Goal: Task Accomplishment & Management: Manage account settings

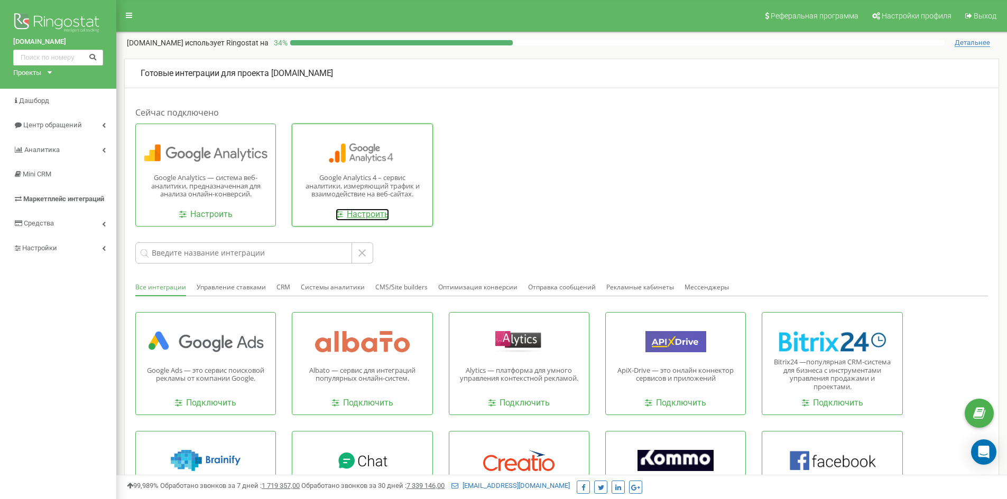
click at [357, 216] on link "Настроить" at bounding box center [362, 215] width 53 height 12
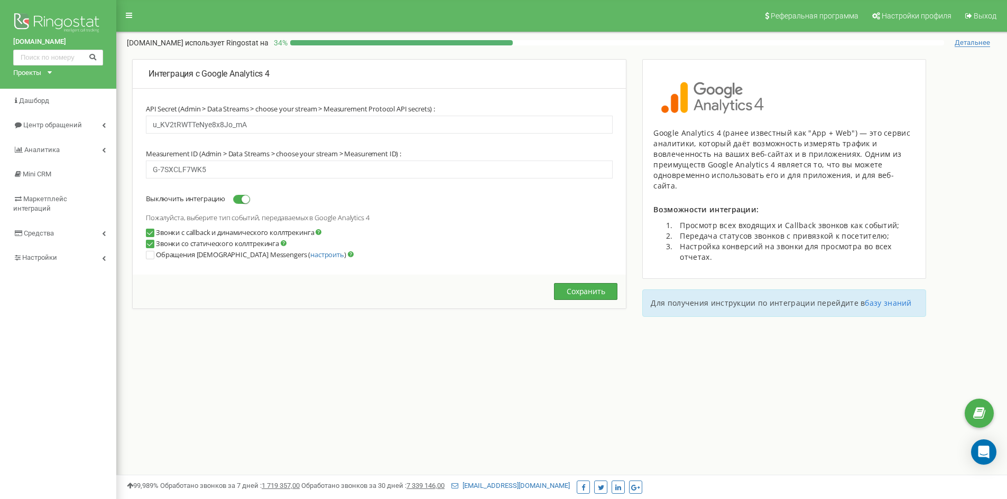
click at [582, 287] on button "Сохранить" at bounding box center [585, 291] width 63 height 17
click at [49, 20] on img at bounding box center [58, 24] width 90 height 26
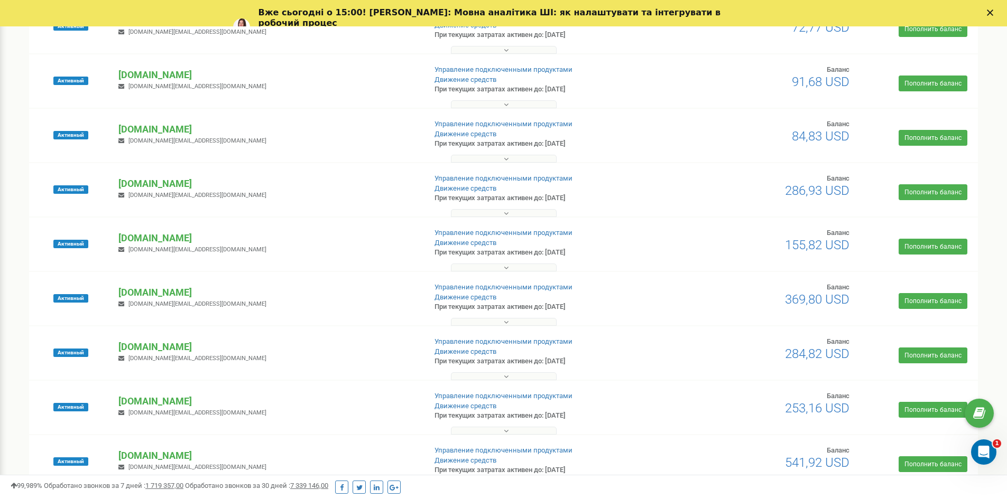
scroll to position [581, 0]
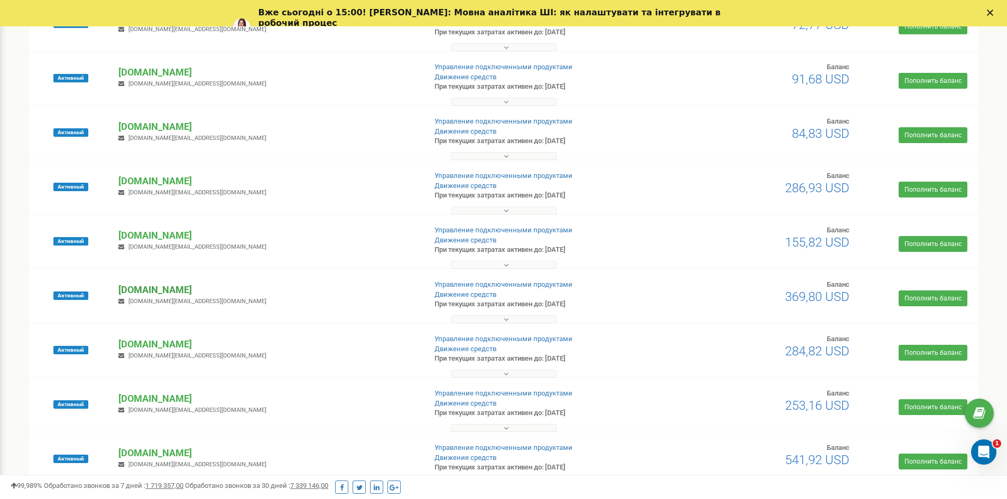
click at [146, 291] on p "[DOMAIN_NAME]" at bounding box center [267, 290] width 299 height 14
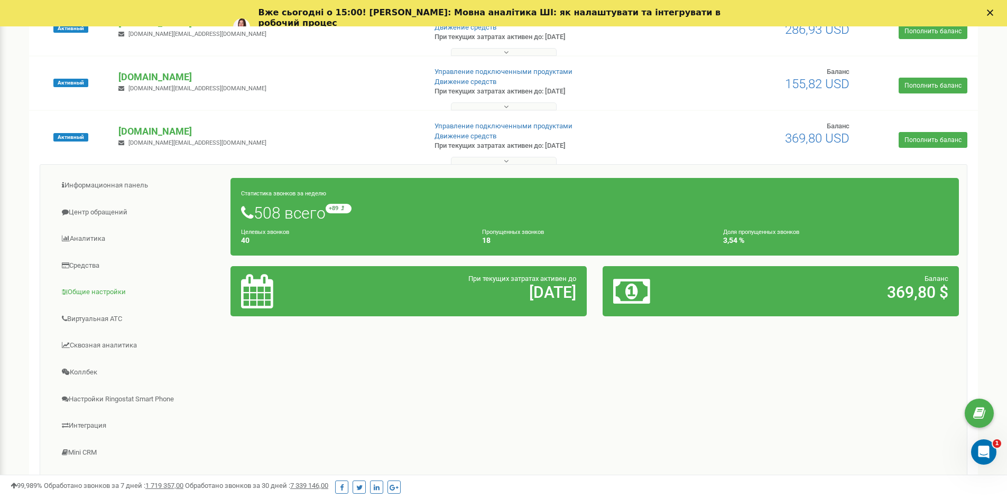
scroll to position [846, 0]
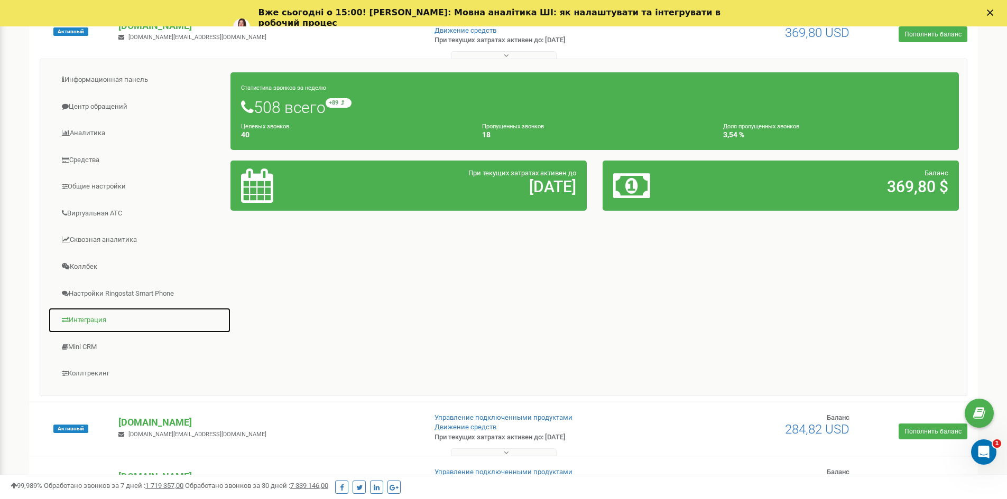
click at [87, 320] on link "Интеграция" at bounding box center [139, 321] width 183 height 26
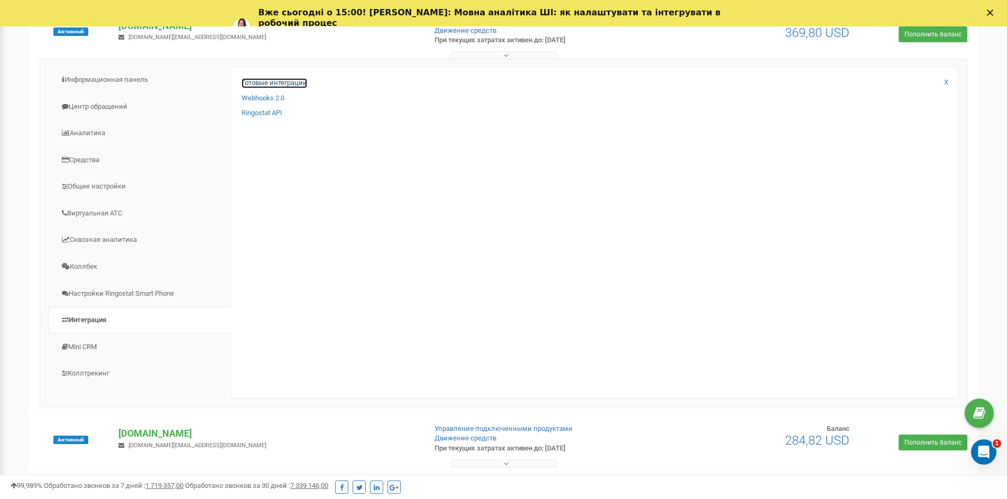
click at [262, 79] on link "Готовые интеграции" at bounding box center [275, 83] width 66 height 10
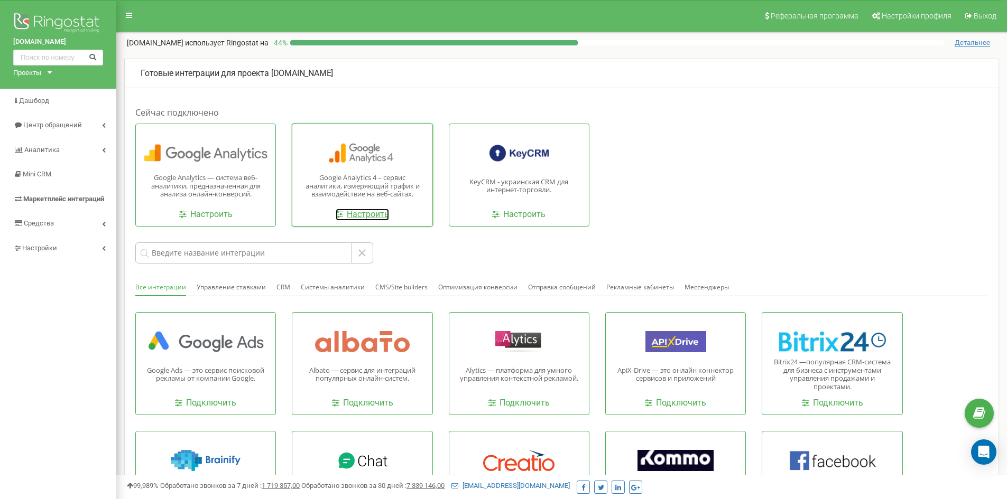
click at [360, 218] on link "Настроить" at bounding box center [362, 215] width 53 height 12
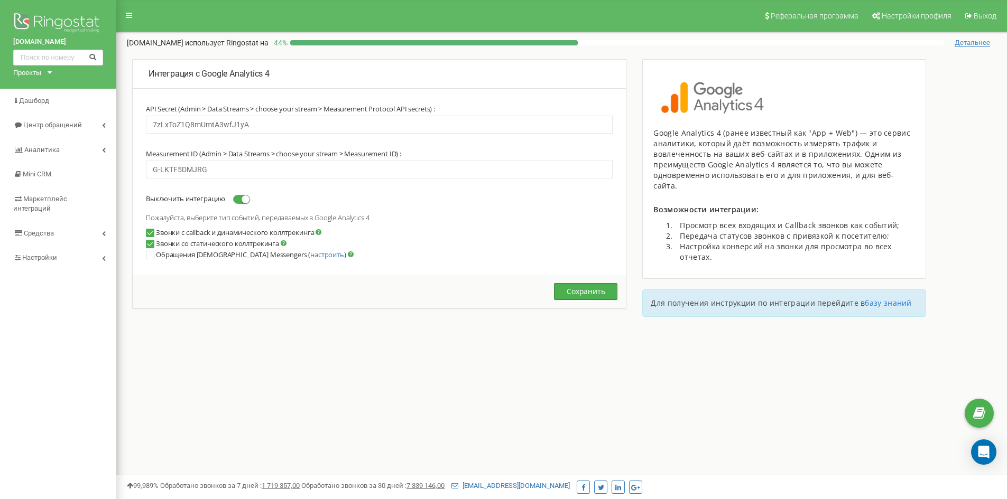
click at [589, 292] on button "Сохранить" at bounding box center [585, 291] width 63 height 17
click at [38, 253] on span "Настройки" at bounding box center [34, 258] width 43 height 10
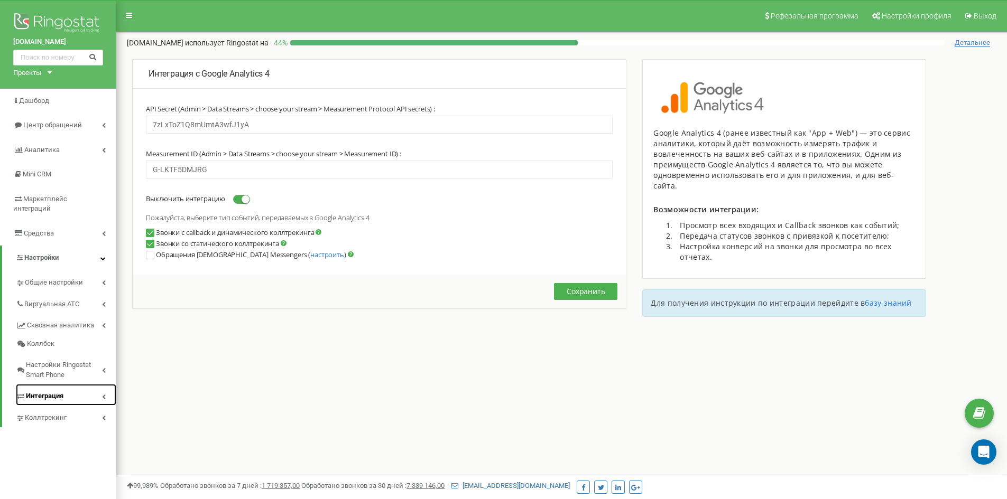
click at [58, 392] on span "Интеграция" at bounding box center [45, 397] width 38 height 10
click at [35, 409] on link "Webhooks 2.0" at bounding box center [71, 415] width 90 height 13
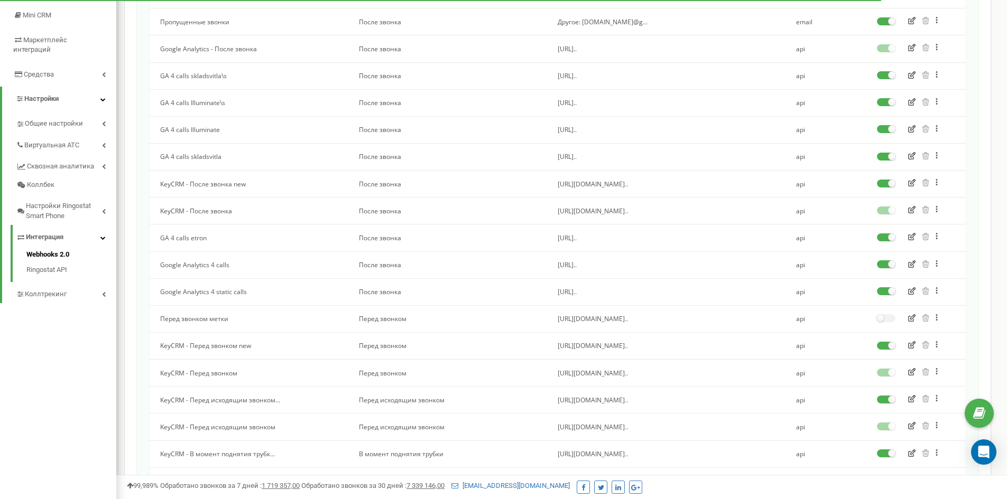
scroll to position [159, 0]
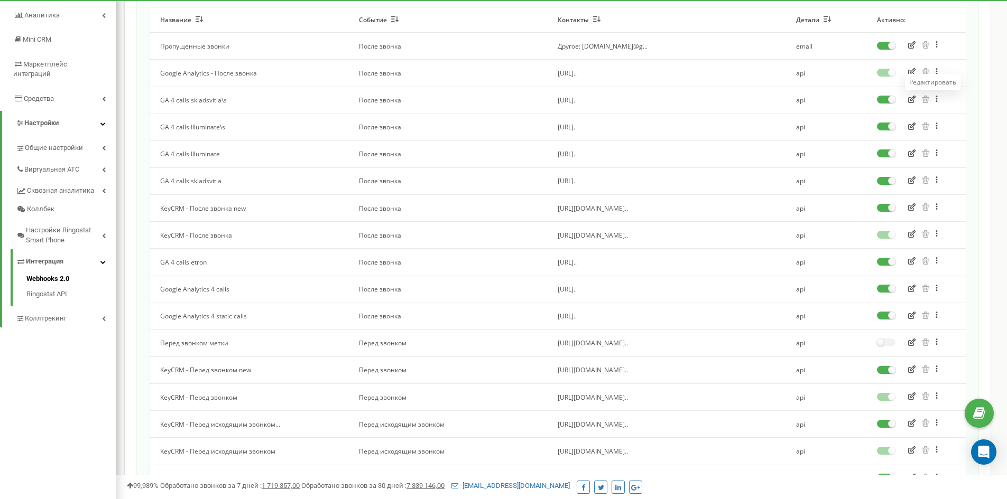
click at [910, 100] on icon "button" at bounding box center [911, 99] width 7 height 7
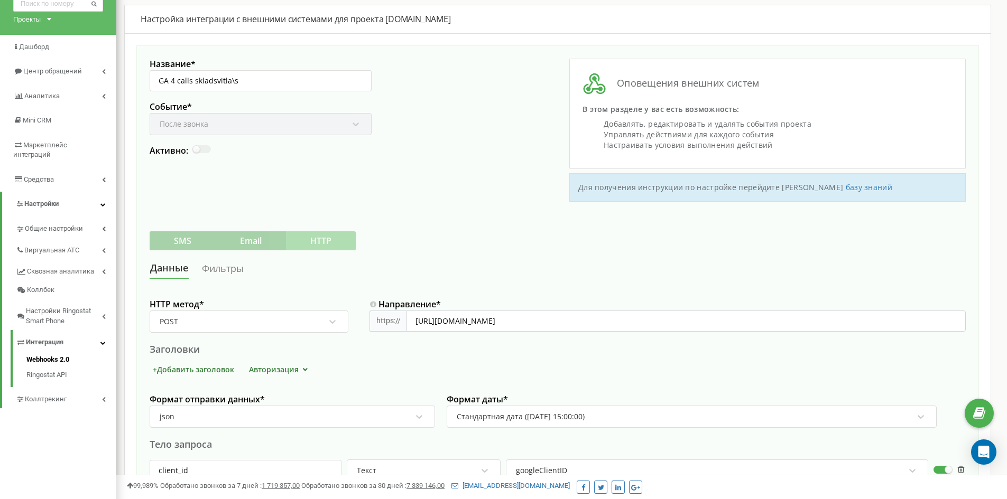
scroll to position [159, 0]
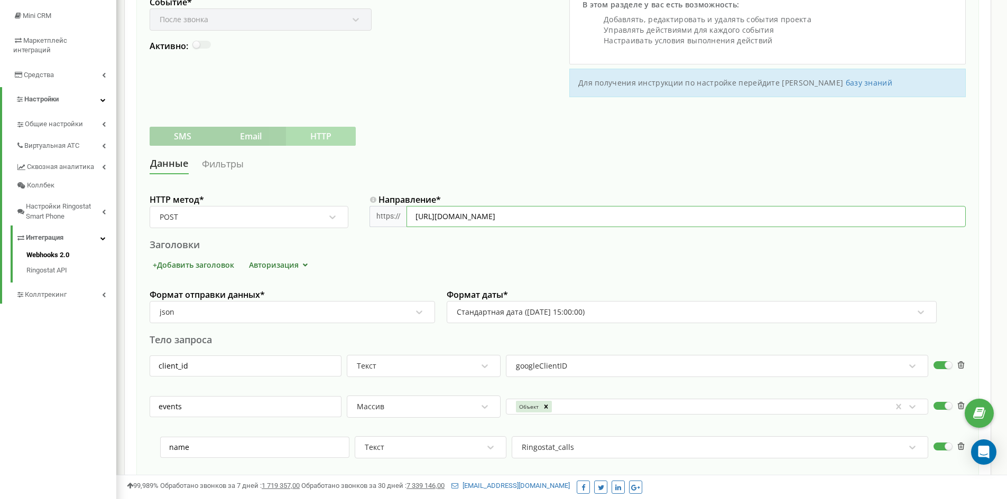
click at [532, 220] on input "https://www.google-analytics.com/mp/collect?measurement_id=G-LKTF5DMJRG&api_sec…" at bounding box center [685, 216] width 559 height 21
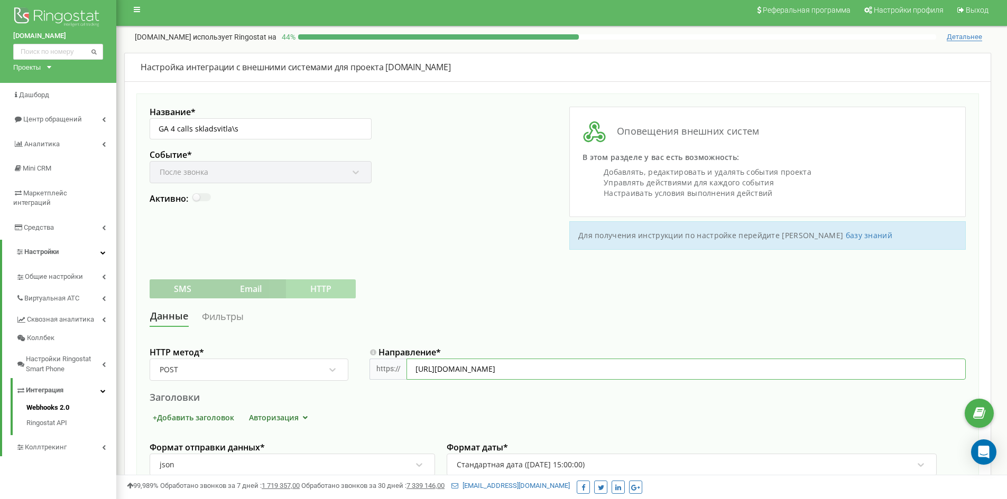
scroll to position [0, 0]
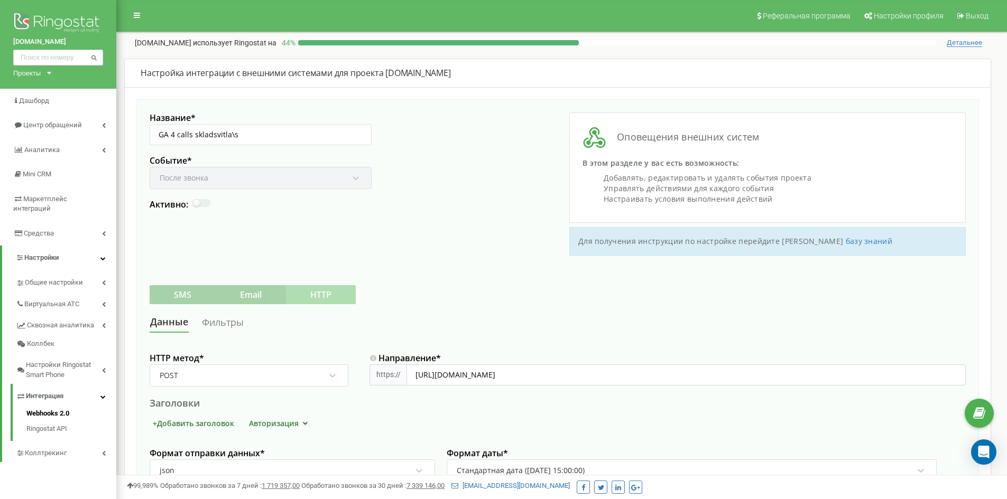
scroll to position [135, 0]
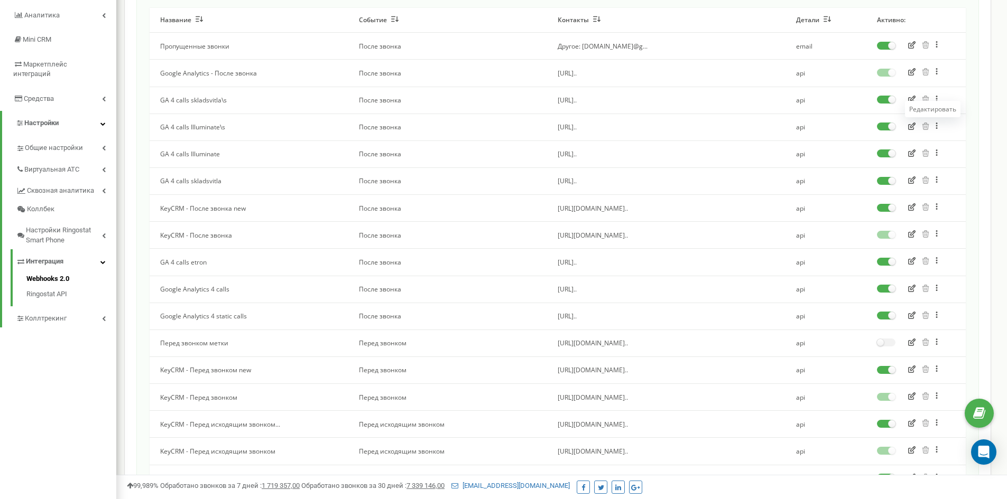
click at [911, 124] on icon "button" at bounding box center [911, 126] width 7 height 7
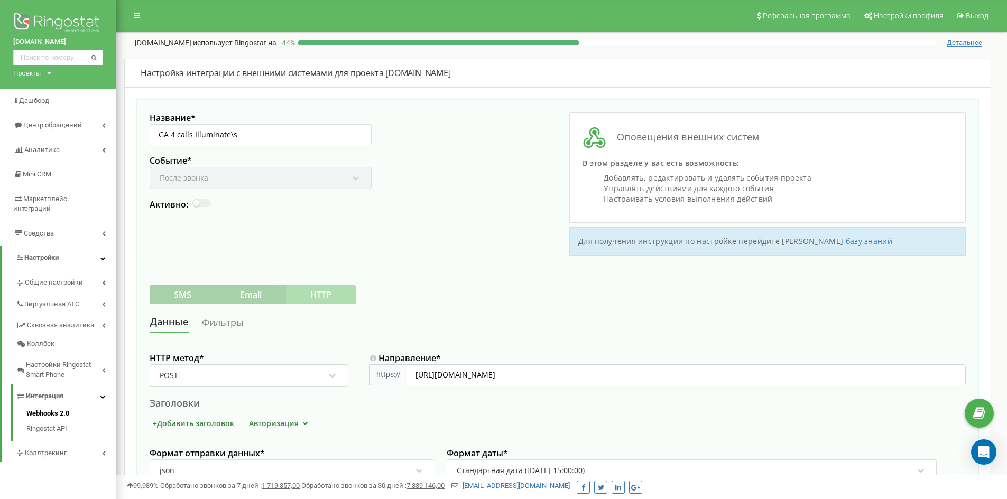
scroll to position [135, 0]
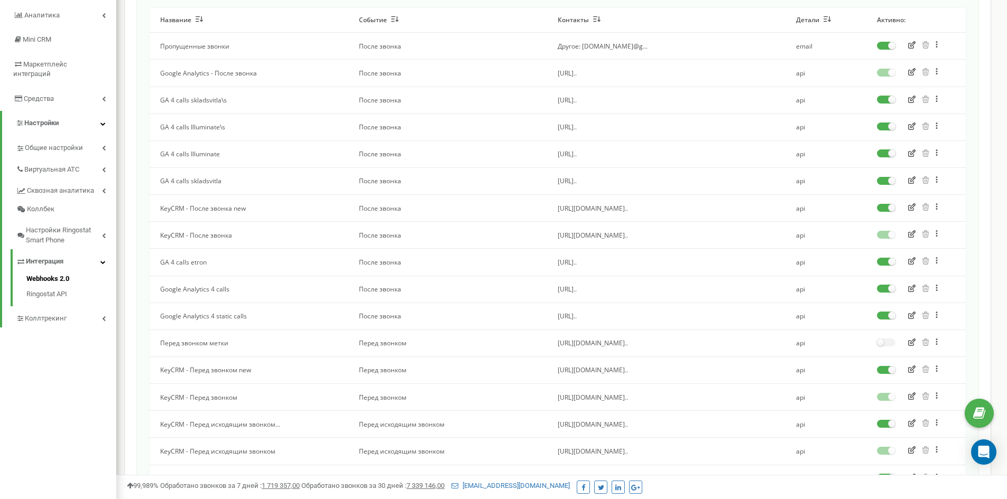
click at [910, 154] on icon "button" at bounding box center [911, 153] width 7 height 7
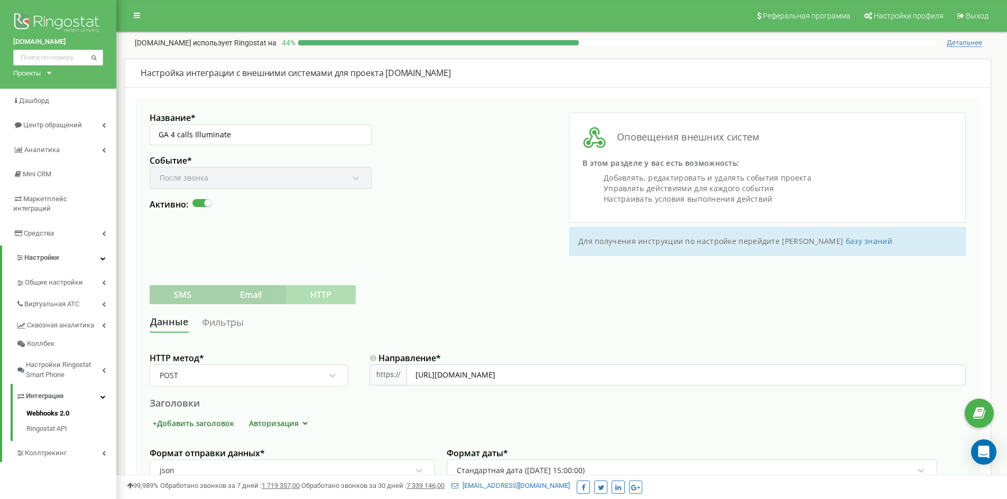
scroll to position [135, 0]
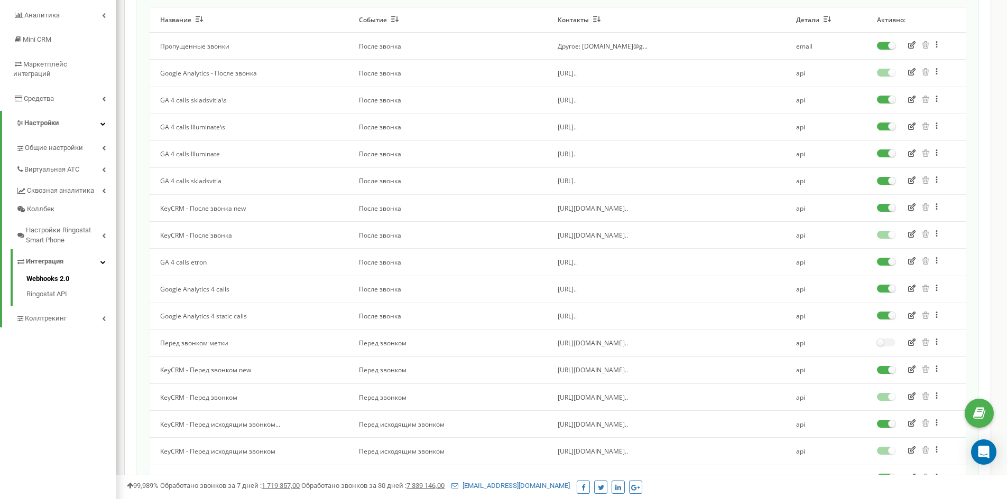
click at [909, 291] on icon "button" at bounding box center [911, 288] width 7 height 7
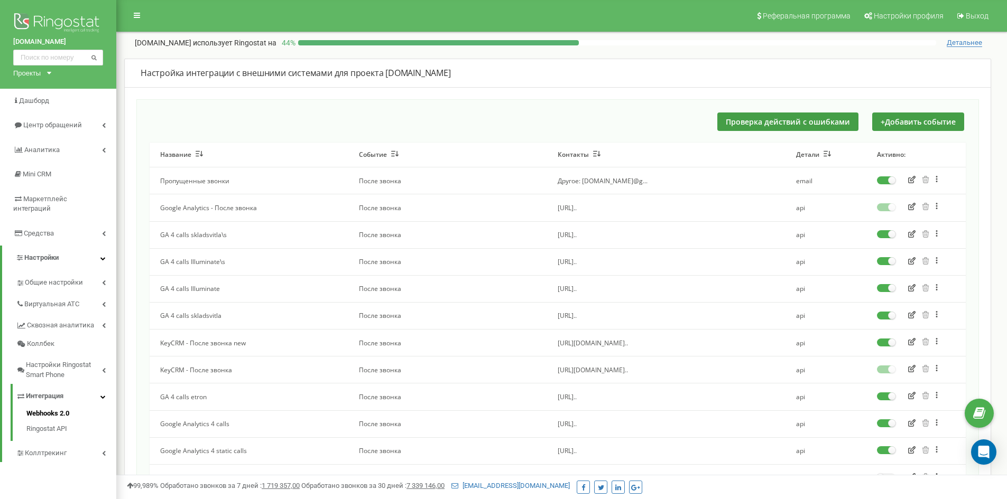
scroll to position [135, 0]
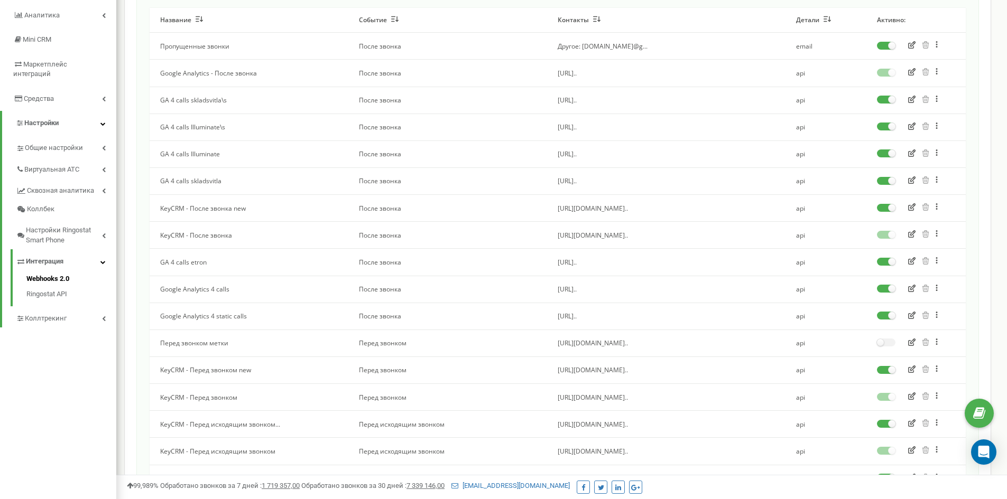
click at [911, 316] on icon "button" at bounding box center [911, 315] width 7 height 7
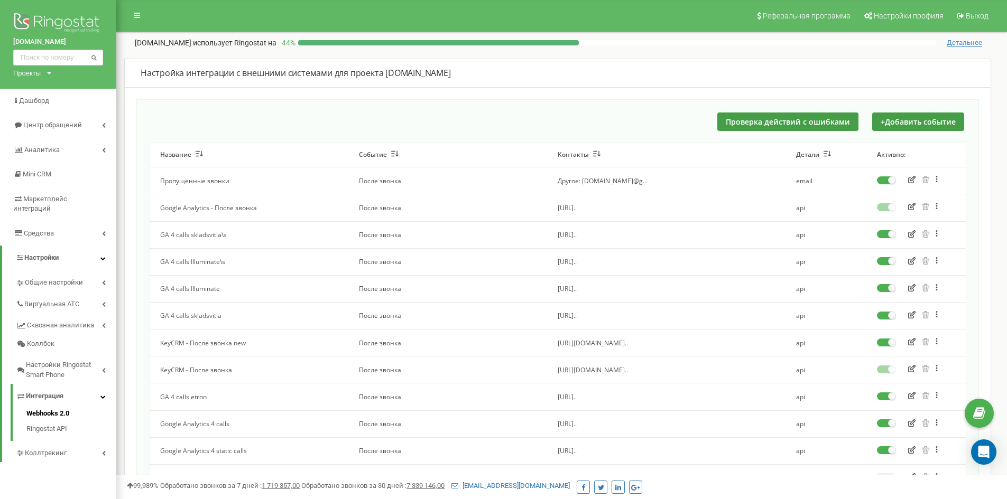
scroll to position [135, 0]
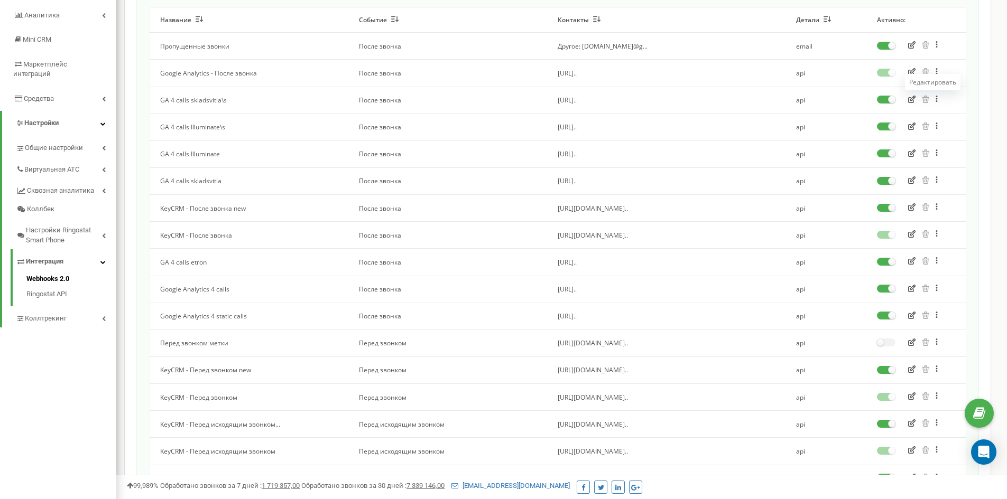
click at [912, 98] on icon "button" at bounding box center [911, 99] width 7 height 7
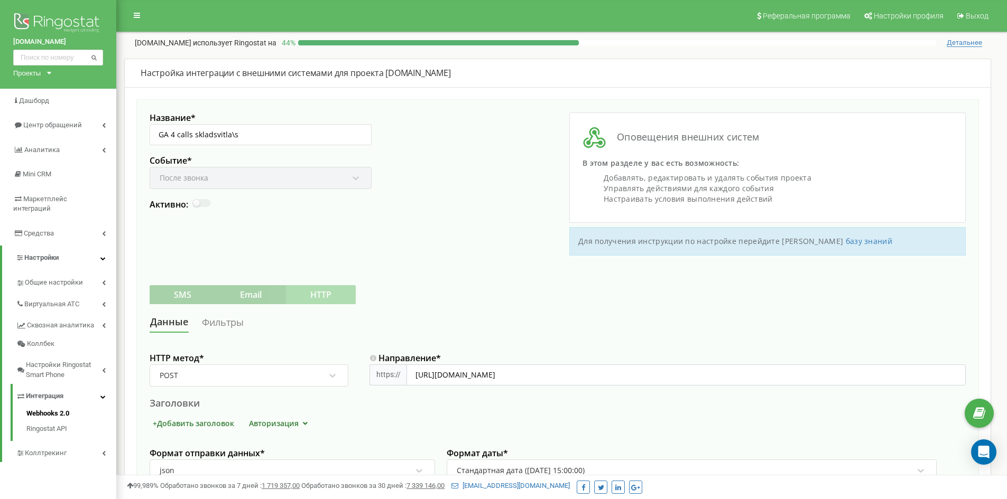
scroll to position [135, 0]
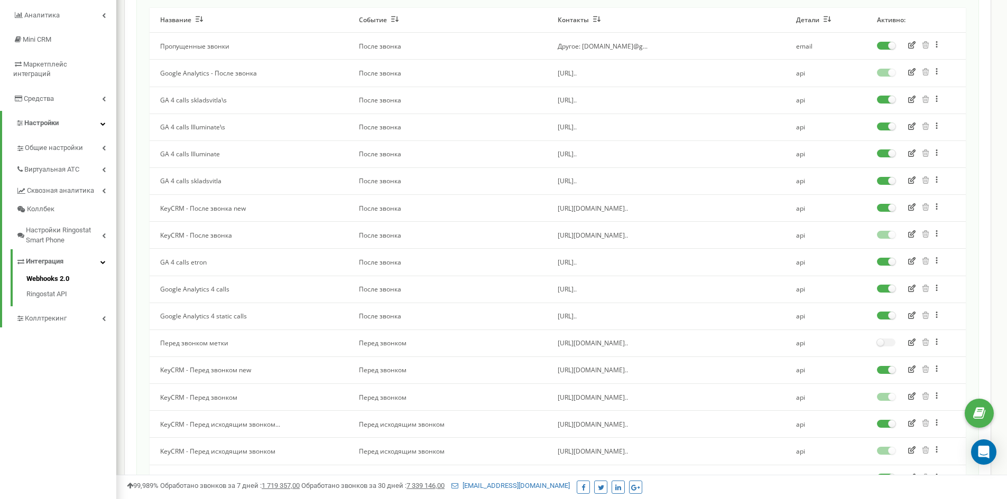
click at [912, 181] on icon "button" at bounding box center [911, 180] width 7 height 7
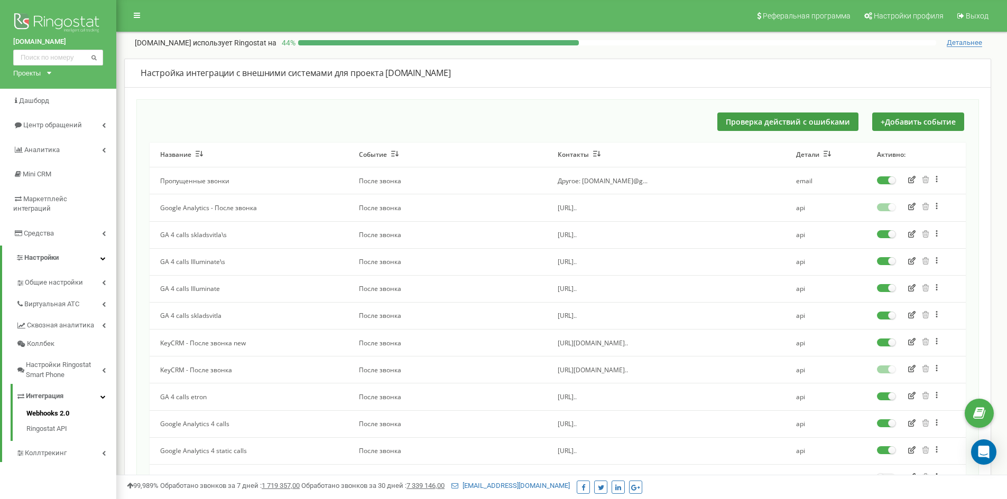
scroll to position [135, 0]
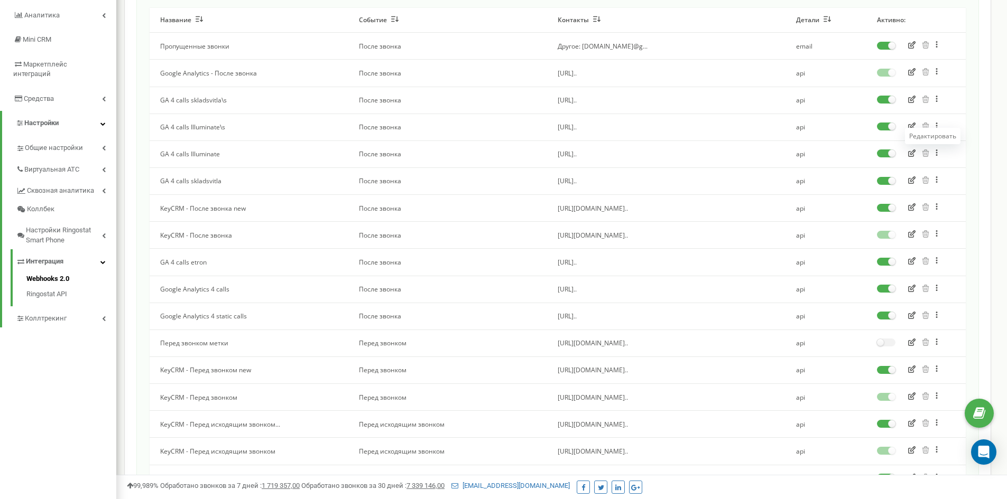
click at [912, 153] on icon "button" at bounding box center [911, 153] width 7 height 7
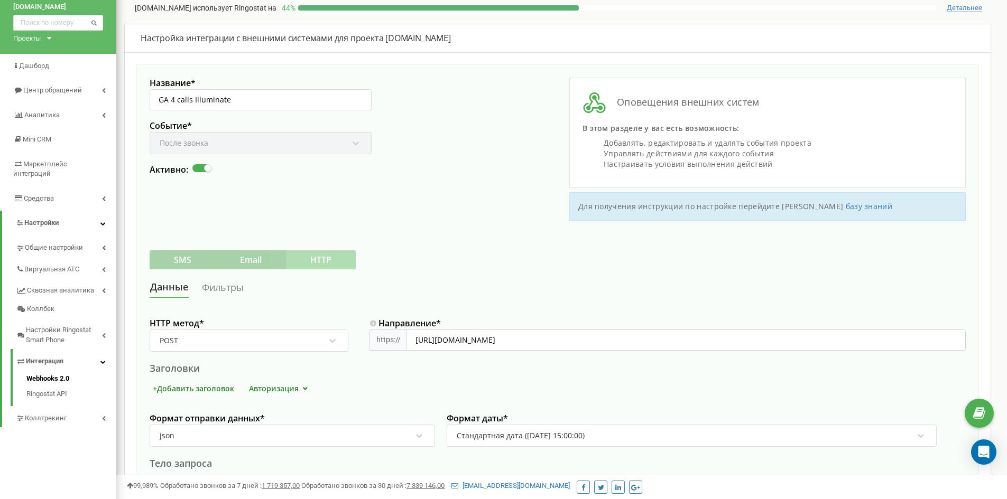
scroll to position [53, 0]
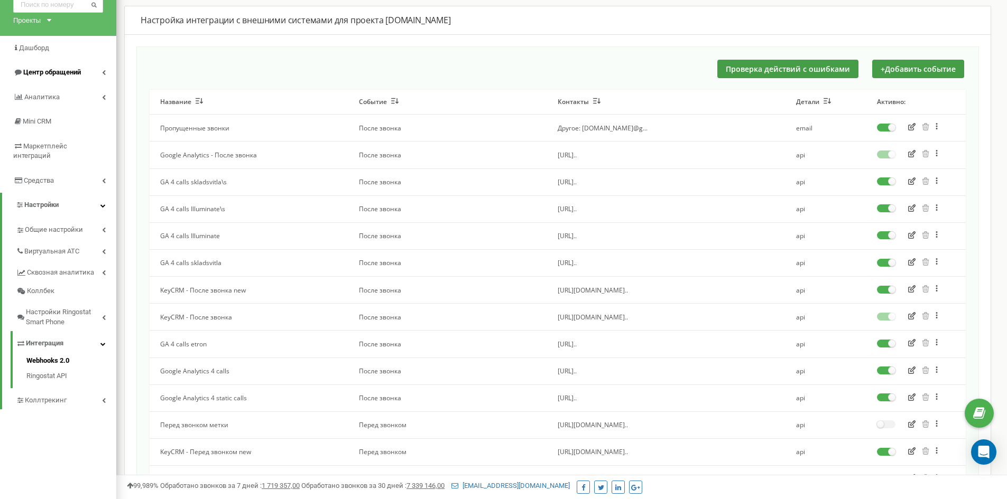
scroll to position [135, 0]
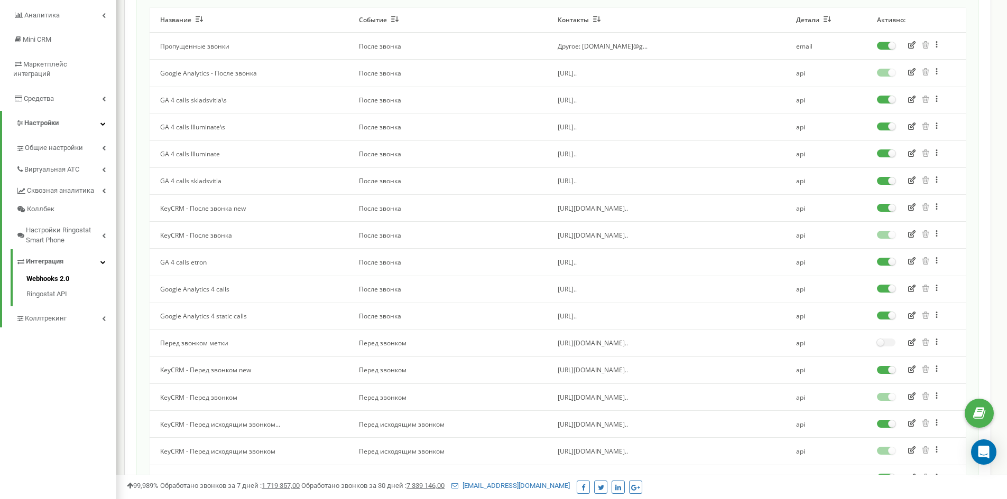
click at [912, 289] on icon "button" at bounding box center [911, 288] width 7 height 7
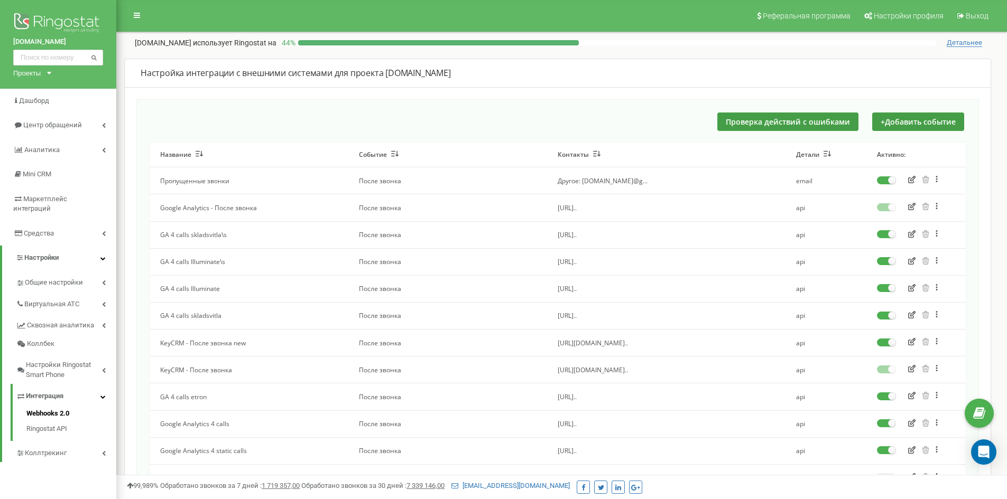
scroll to position [135, 0]
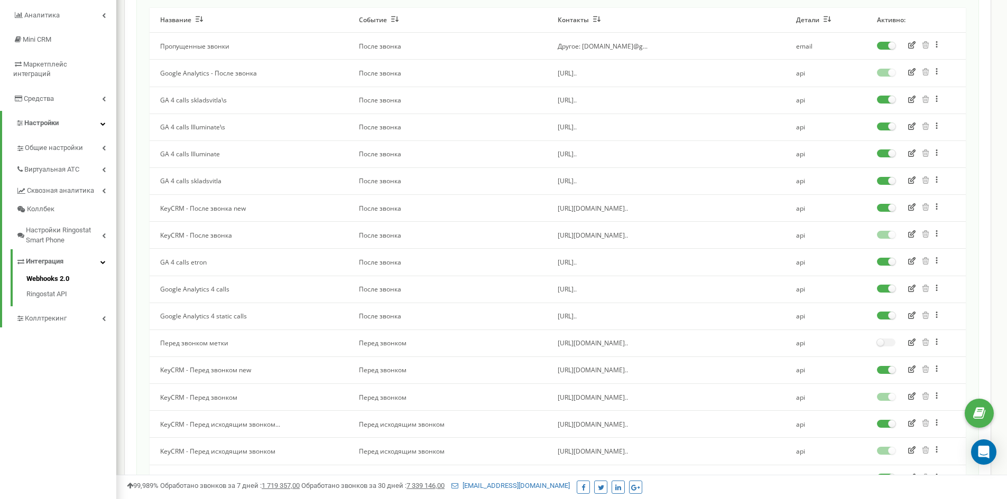
click at [911, 315] on icon "button" at bounding box center [911, 315] width 7 height 7
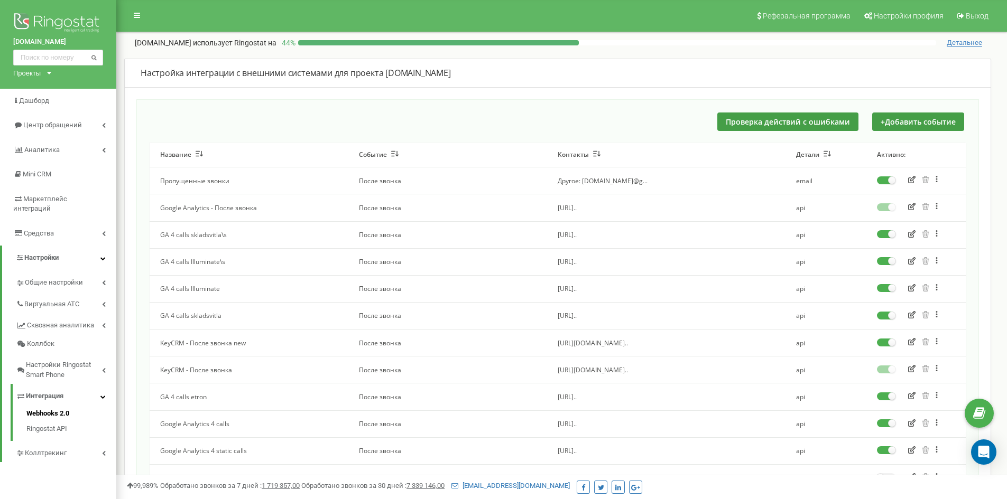
scroll to position [135, 0]
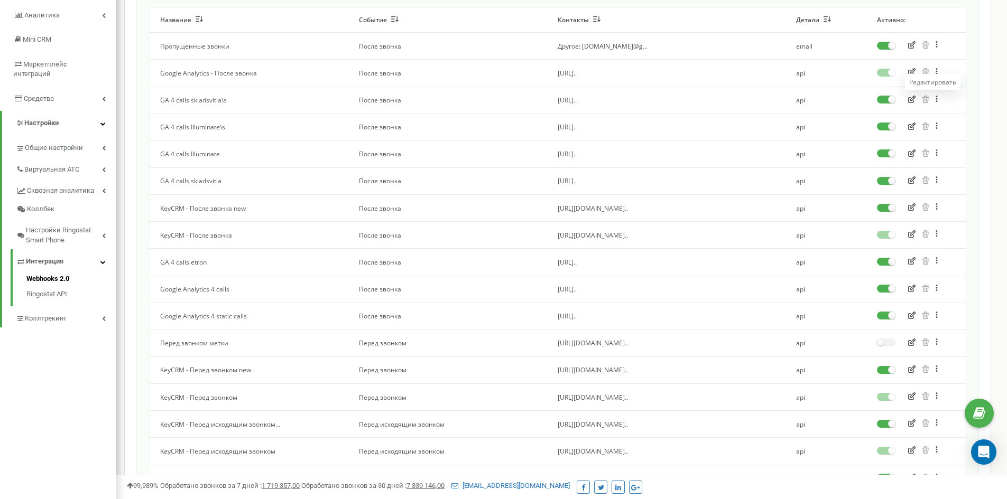
click at [914, 97] on icon "button" at bounding box center [911, 99] width 7 height 7
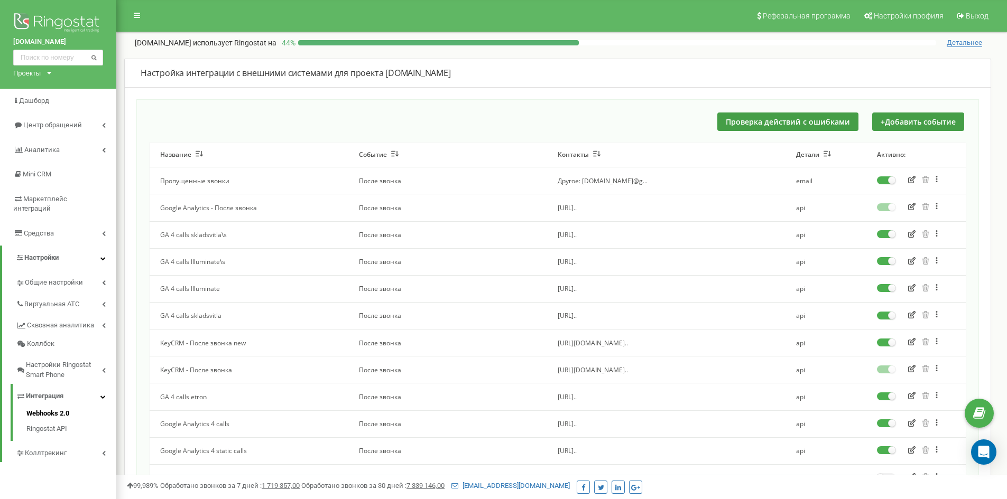
scroll to position [135, 0]
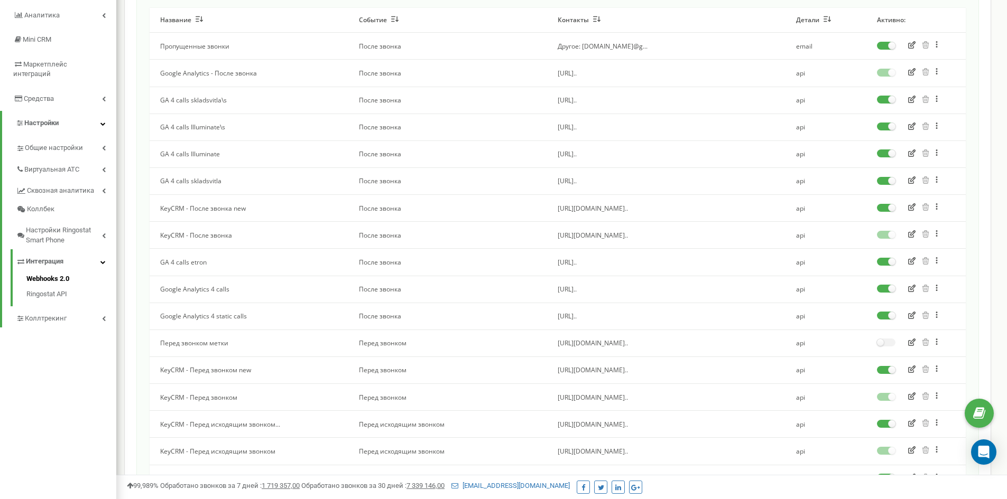
click at [912, 179] on icon "button" at bounding box center [911, 180] width 7 height 7
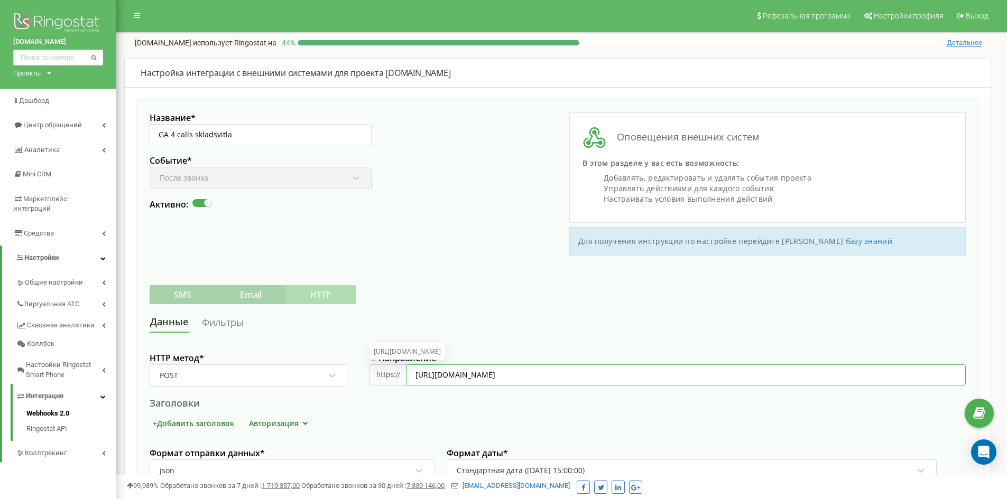
drag, startPoint x: 636, startPoint y: 374, endPoint x: 686, endPoint y: 375, distance: 49.7
click at [686, 375] on input "https://www.google-analytics.com/mp/collect?measurement_id=G-LKTF5DMJRG&api_sec…" at bounding box center [685, 375] width 559 height 21
paste input "G4NH6495SJ"
type input "https://www.google-analytics.com/mp/collect?measurement_id=G-LKTF5DMJRG&api_sec…"
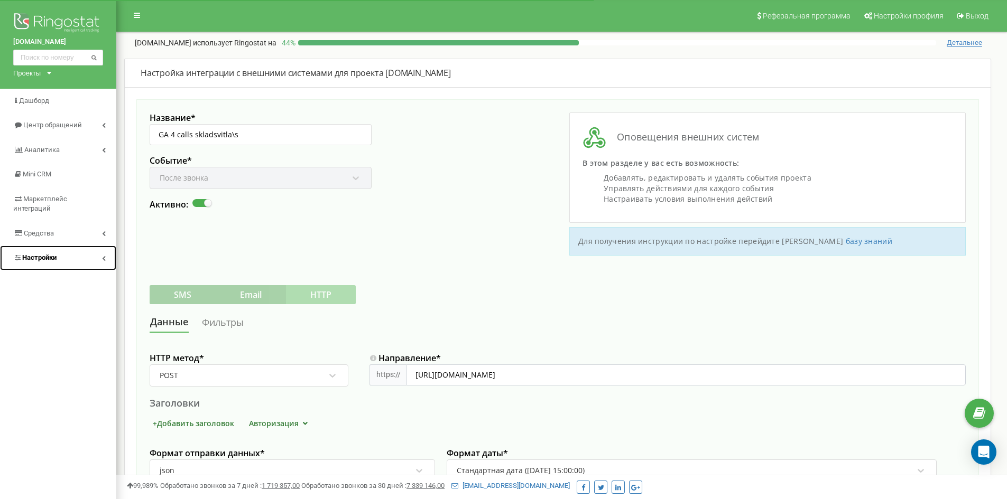
click at [64, 252] on link "Настройки" at bounding box center [58, 258] width 116 height 25
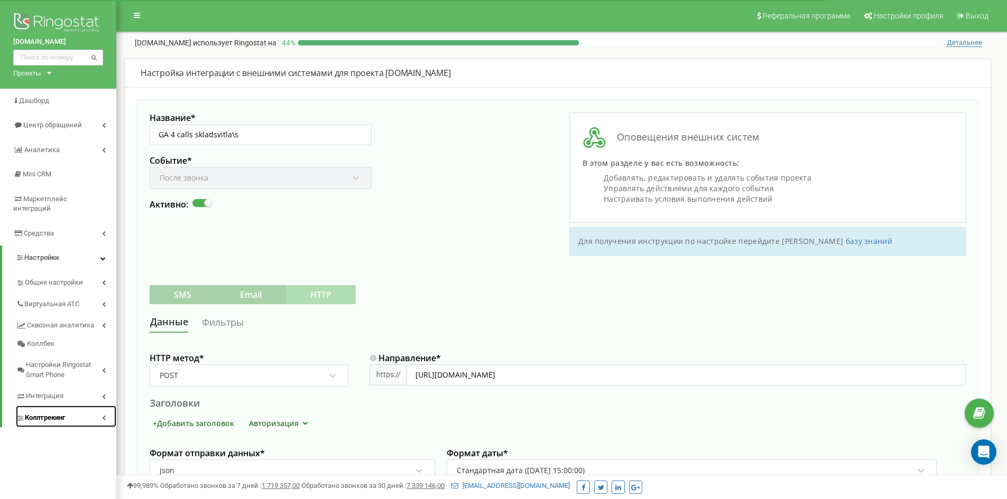
click at [55, 413] on span "Коллтрекинг" at bounding box center [45, 418] width 40 height 10
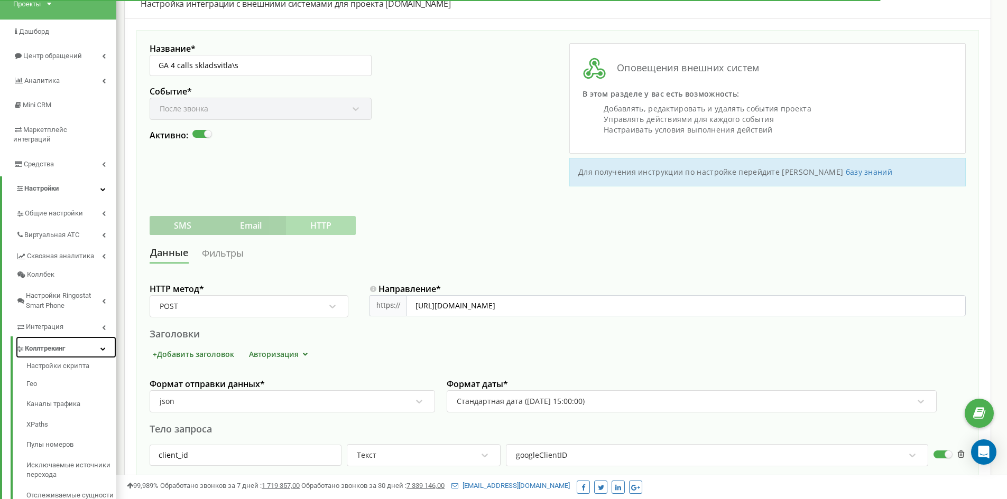
scroll to position [159, 0]
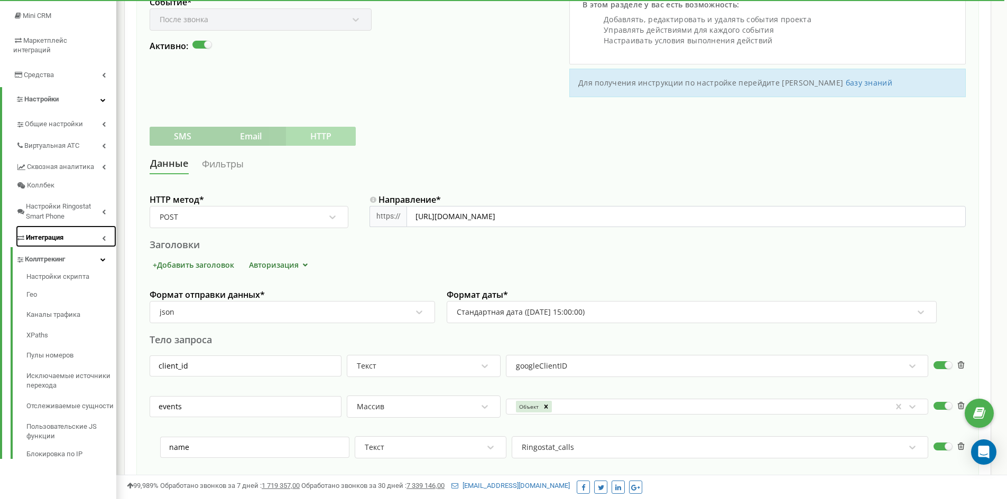
click at [54, 233] on span "Интеграция" at bounding box center [45, 238] width 38 height 10
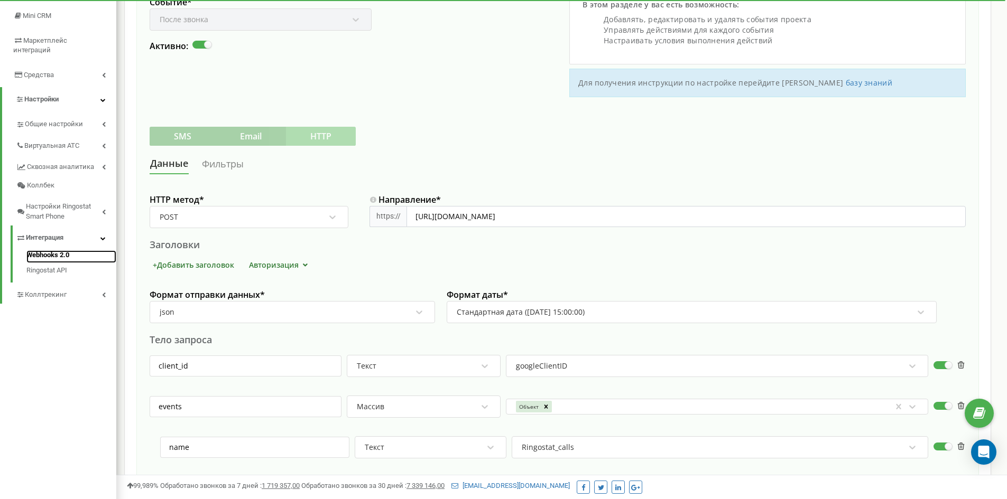
click at [53, 251] on link "Webhooks 2.0" at bounding box center [71, 257] width 90 height 13
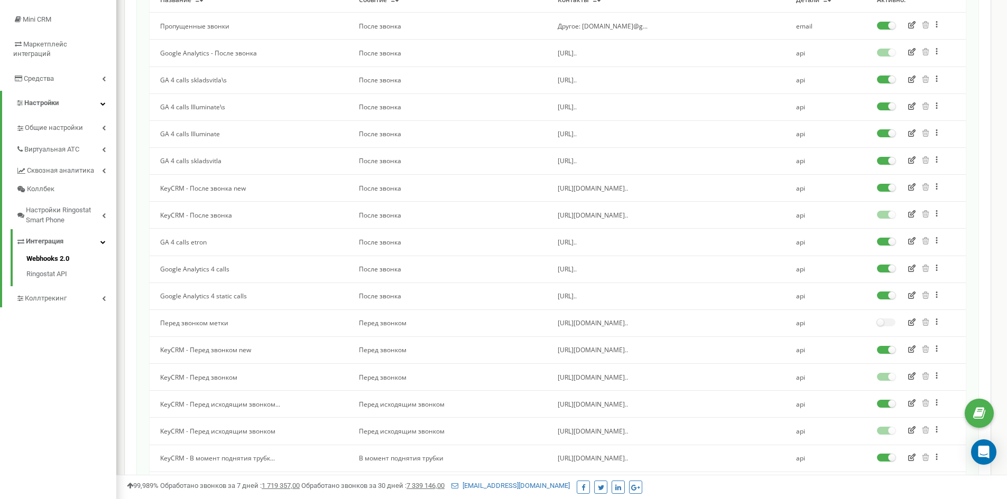
scroll to position [159, 0]
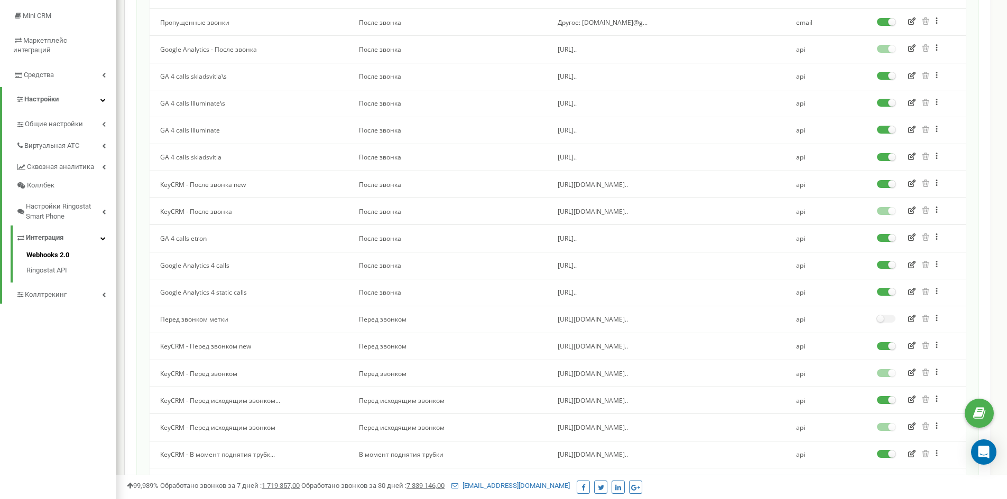
click at [885, 73] on label at bounding box center [886, 72] width 18 height 1
click at [0, 0] on input "checkbox" at bounding box center [0, 0] width 0 height 0
click at [882, 107] on div at bounding box center [886, 103] width 18 height 9
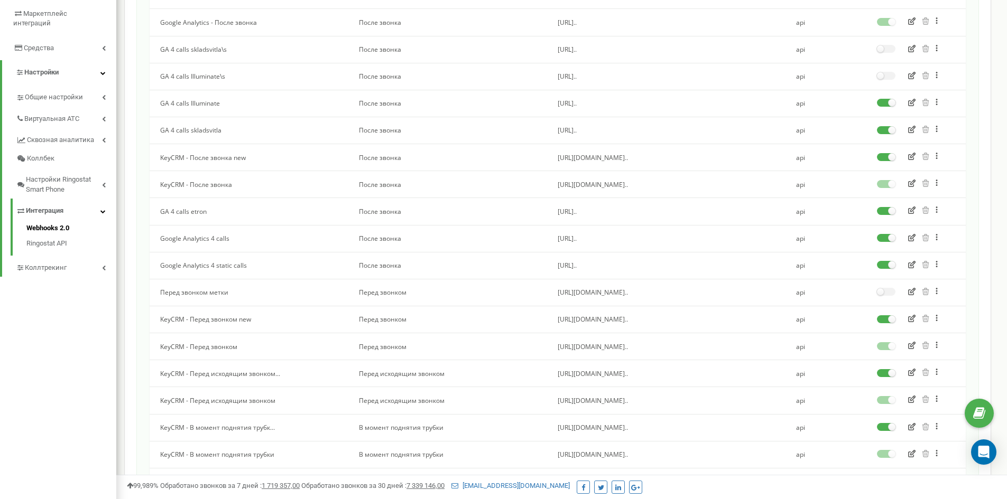
scroll to position [211, 0]
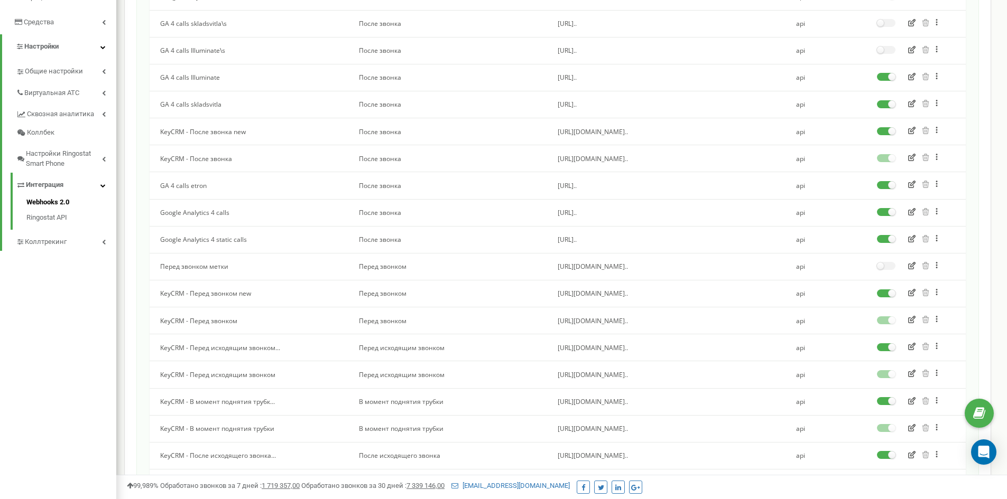
click at [939, 240] on button at bounding box center [942, 239] width 21 height 8
click at [959, 261] on div "Сделать копию" at bounding box center [967, 262] width 69 height 17
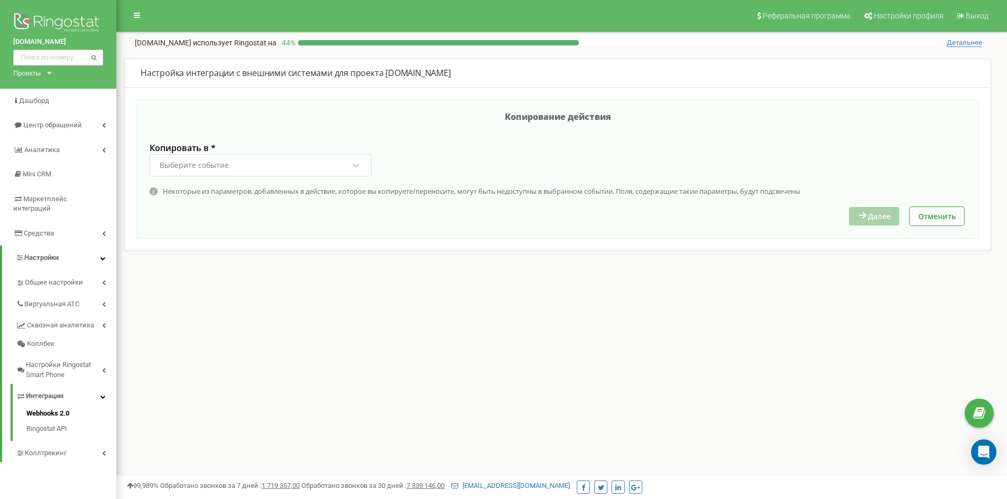
click at [206, 153] on label "Копировать в *" at bounding box center [261, 149] width 222 height 12
click at [209, 169] on div "Выберите событие" at bounding box center [194, 165] width 69 height 7
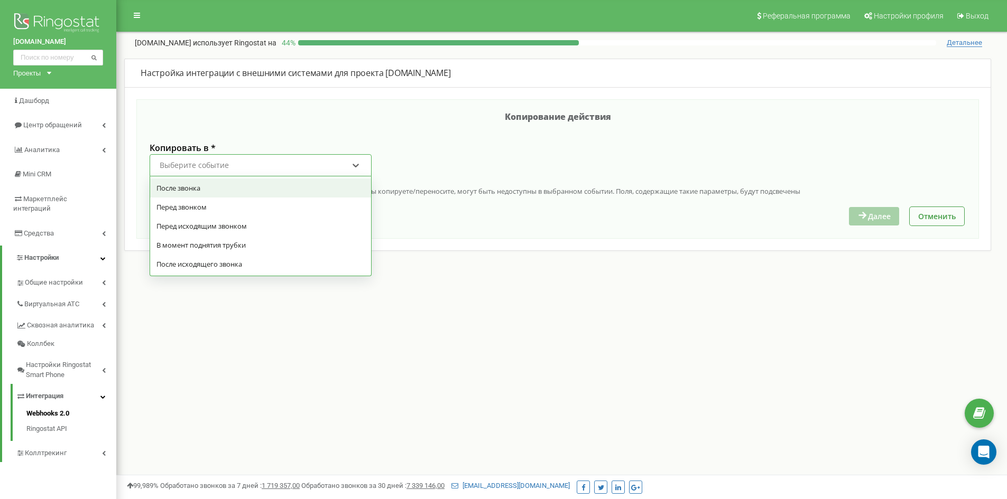
click at [196, 191] on div "После звонка" at bounding box center [260, 188] width 221 height 19
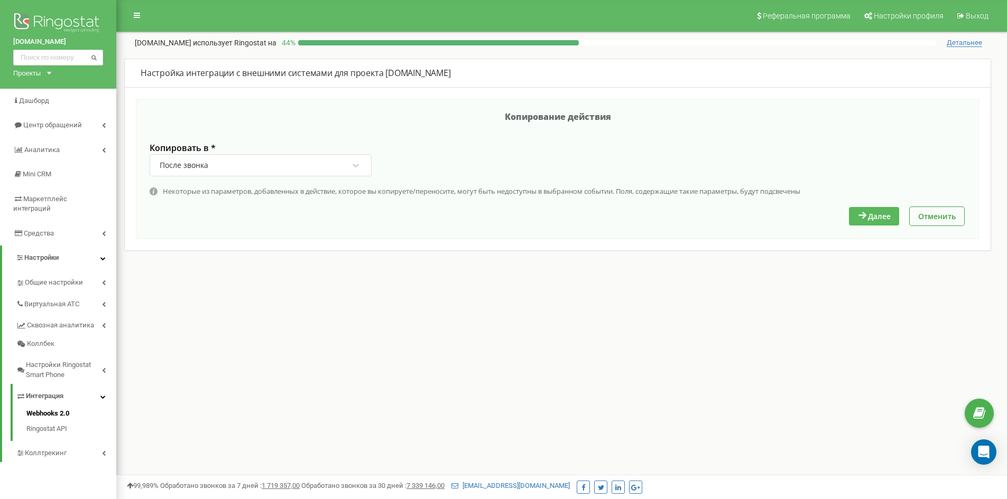
click at [879, 219] on button "Далее" at bounding box center [874, 216] width 50 height 18
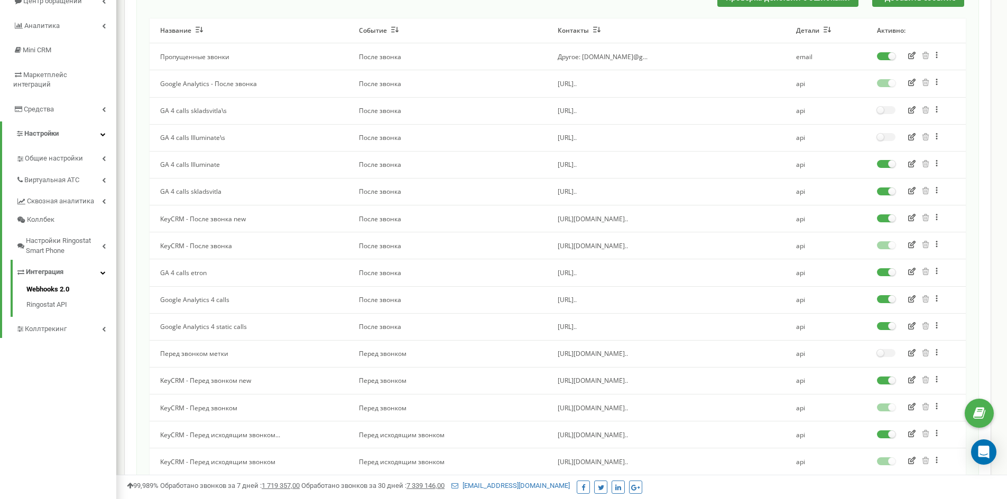
scroll to position [106, 0]
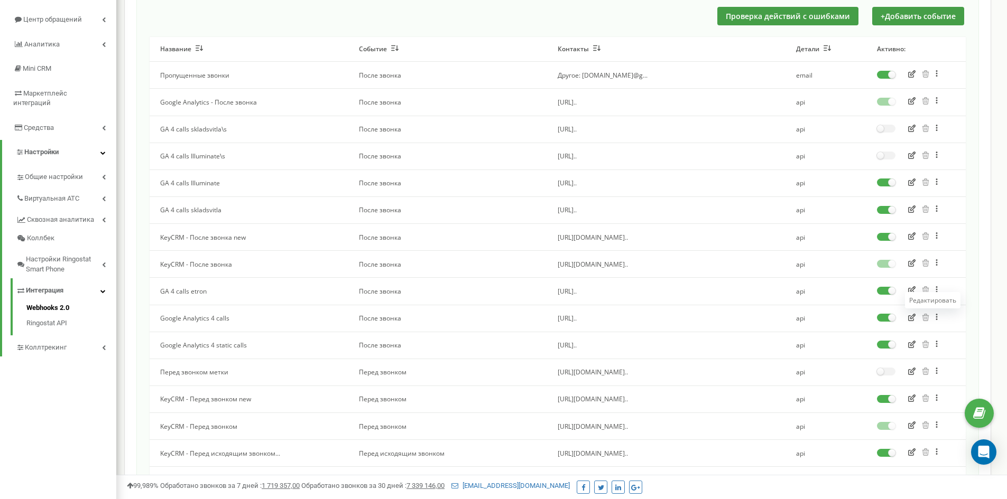
click at [912, 316] on icon "button" at bounding box center [911, 317] width 7 height 7
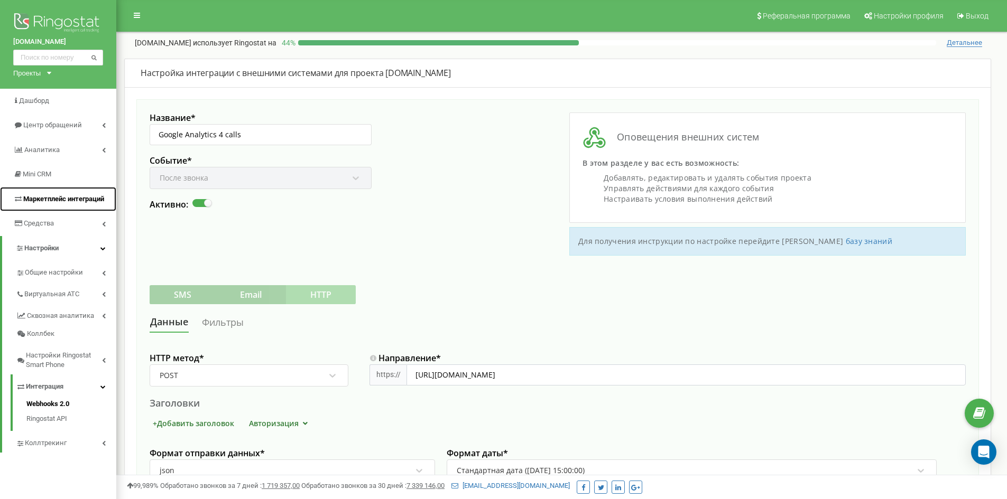
click at [55, 198] on span "Маркетплейс интеграций" at bounding box center [63, 199] width 81 height 8
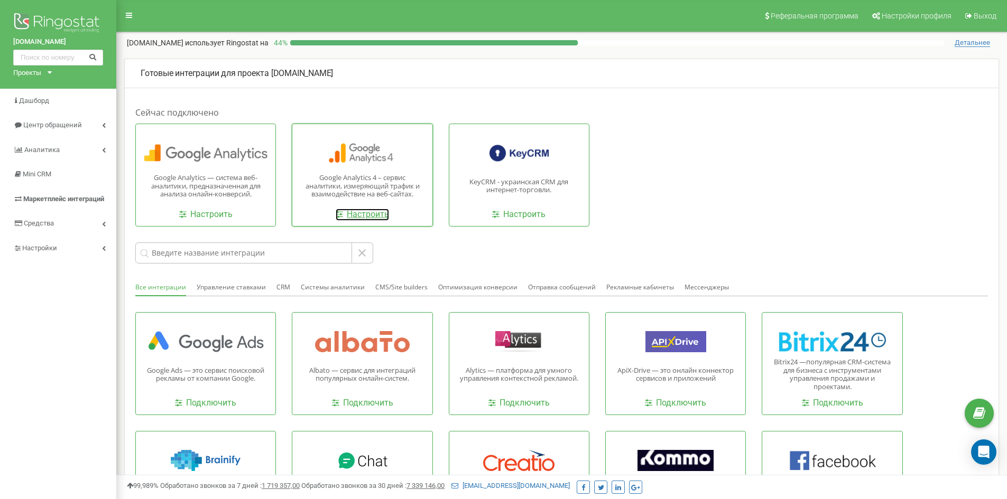
click at [366, 212] on link "Настроить" at bounding box center [362, 215] width 53 height 12
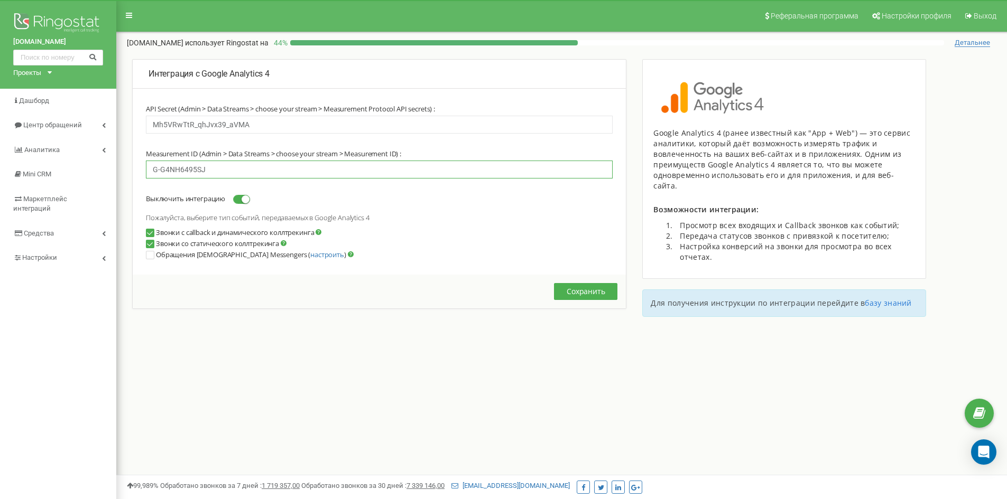
click at [214, 168] on input "G-G4NH6495SJ" at bounding box center [379, 170] width 467 height 18
click at [223, 169] on input "G-G4NH6495SJ" at bounding box center [379, 170] width 467 height 18
click at [253, 140] on div "Mh5VRwTtR_qhJvx39_aVMA" at bounding box center [379, 129] width 467 height 26
